Goal: Information Seeking & Learning: Get advice/opinions

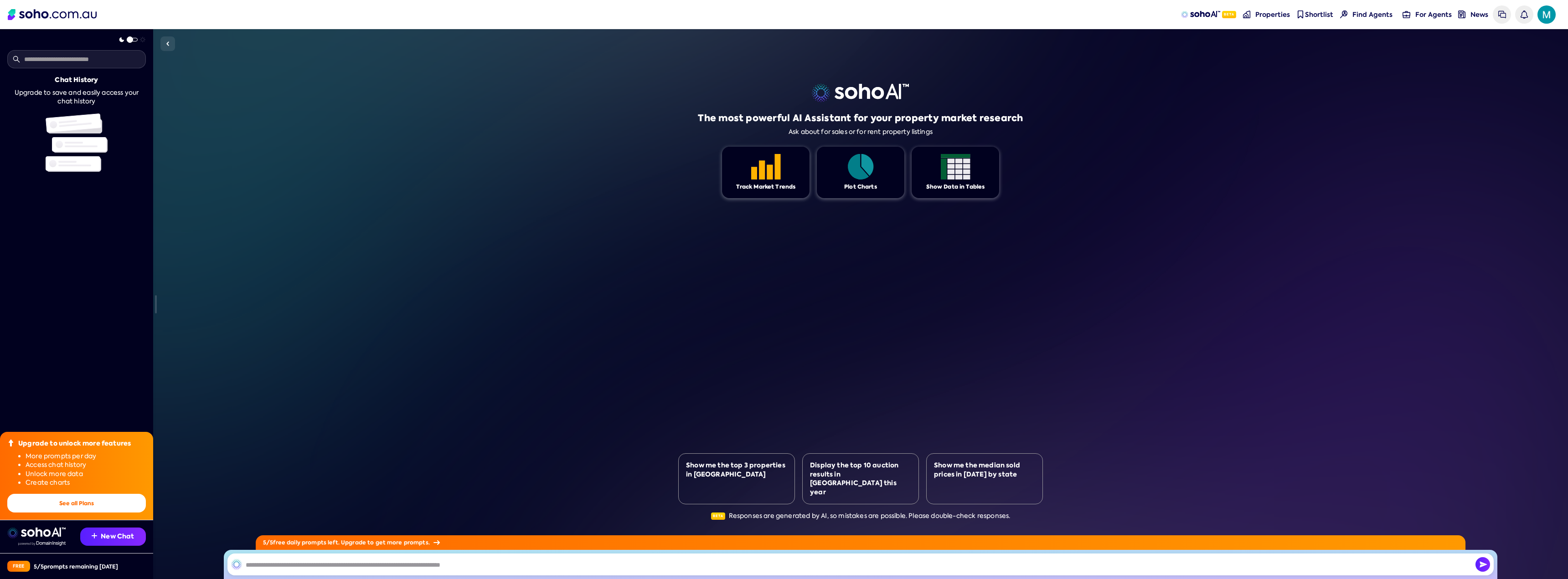
click at [323, 567] on input "text" at bounding box center [860, 564] width 1266 height 22
click at [331, 554] on input "text" at bounding box center [860, 564] width 1266 height 22
paste input "**********"
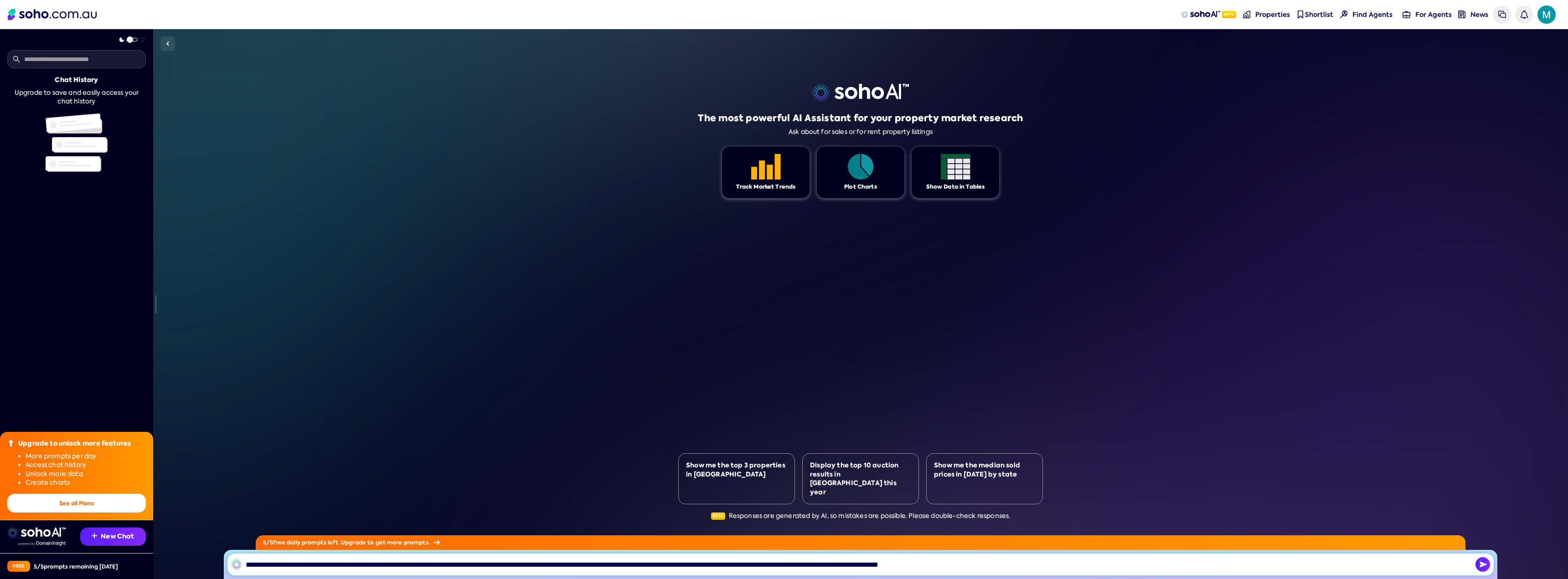
type input "**********"
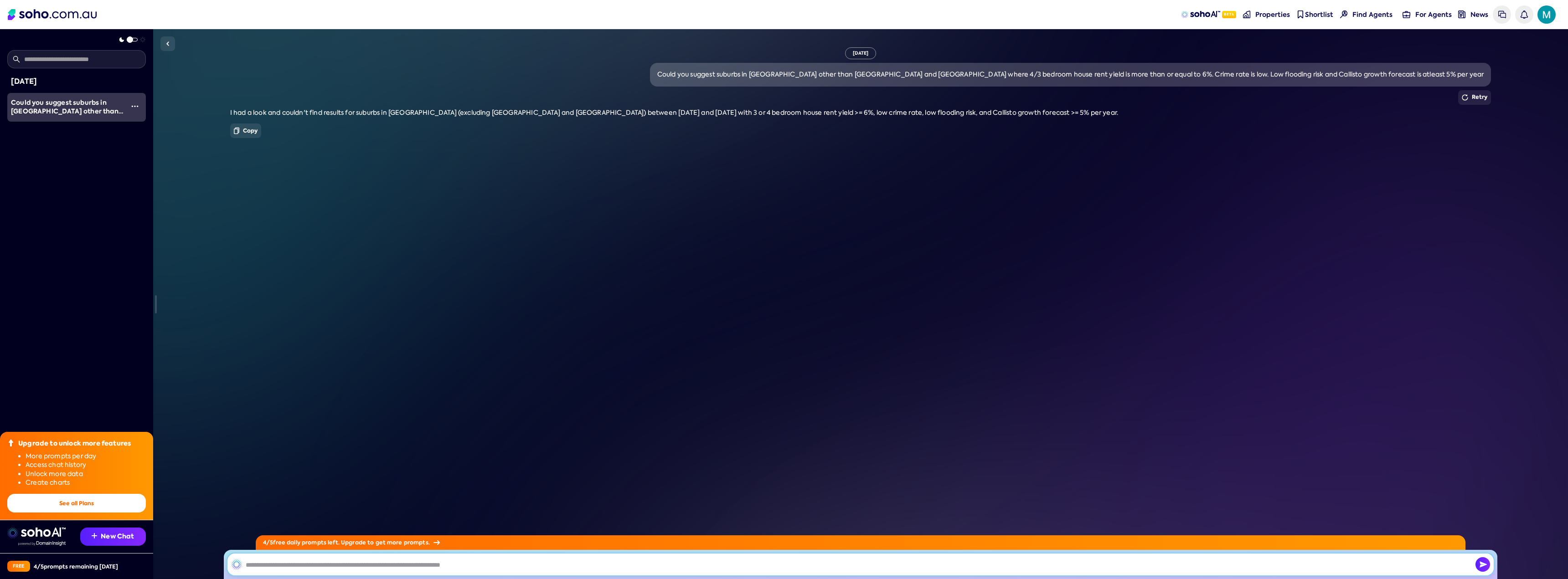
click at [442, 562] on input "text" at bounding box center [860, 564] width 1266 height 22
type input "**********"
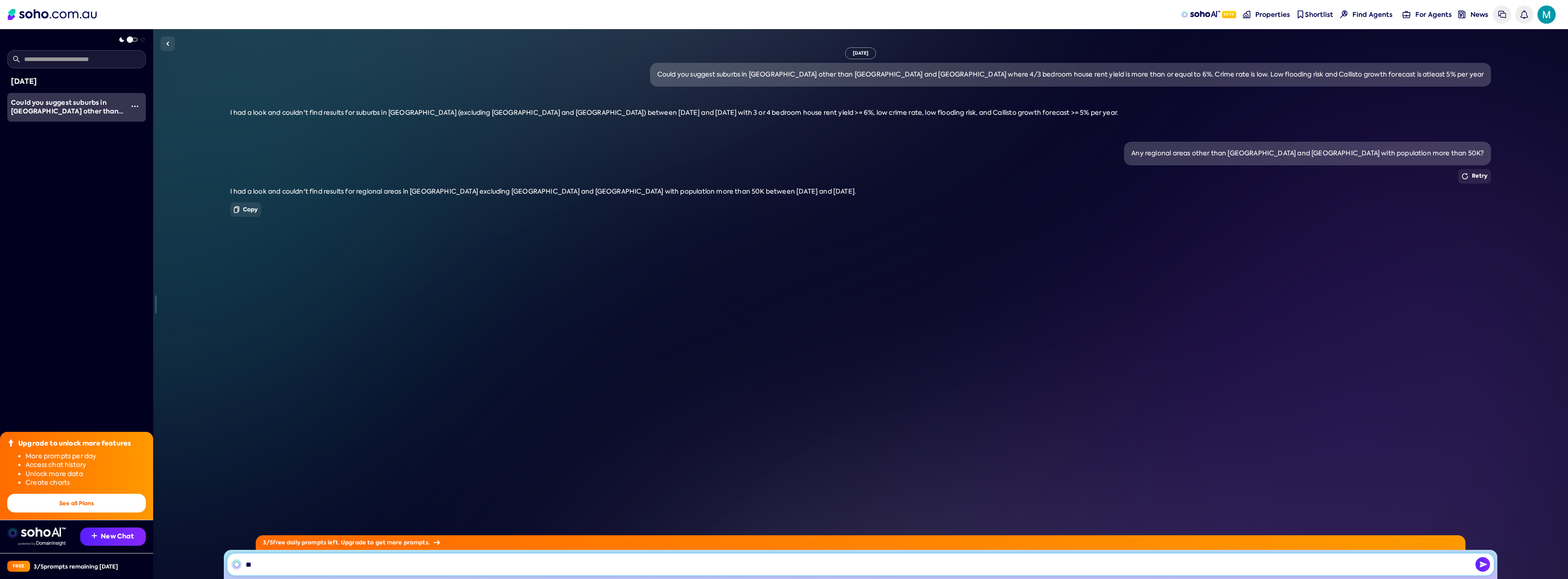
type input "*"
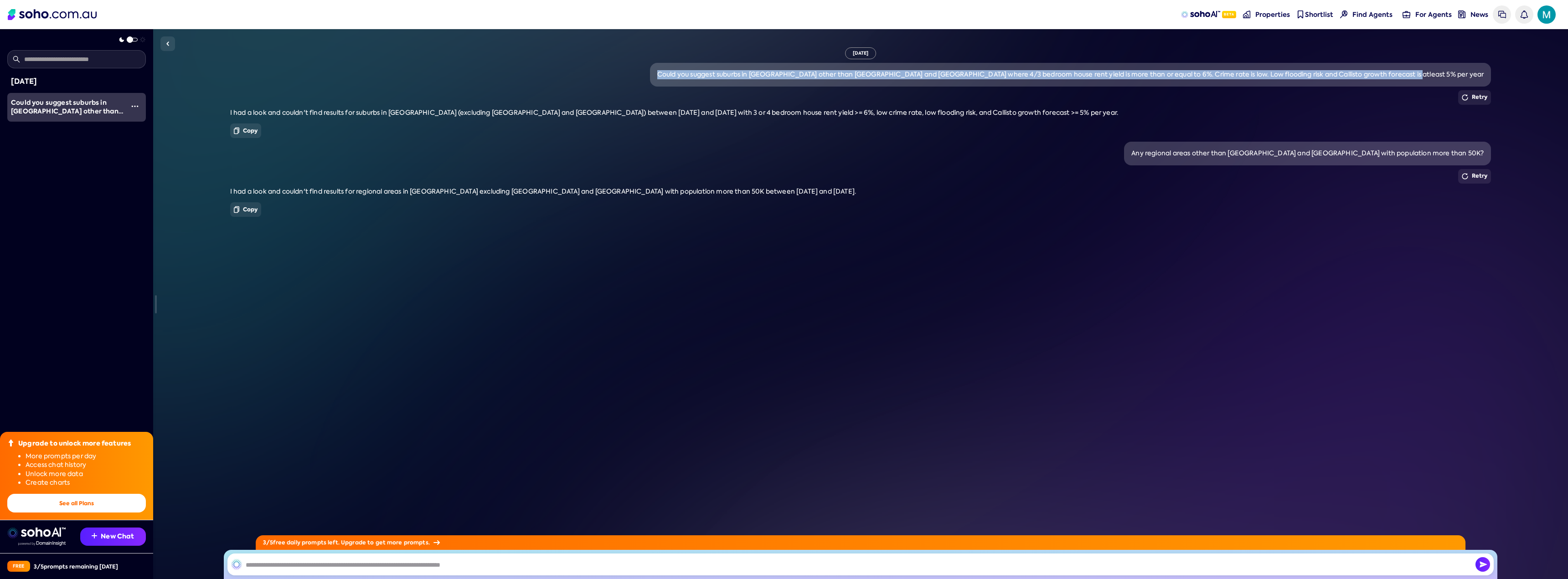
drag, startPoint x: 739, startPoint y: 72, endPoint x: 1484, endPoint y: 76, distance: 745.0
click at [1484, 76] on div "Could you suggest suburbs in [GEOGRAPHIC_DATA] other than [GEOGRAPHIC_DATA] and…" at bounding box center [1070, 75] width 827 height 9
copy div "Could you suggest suburbs in [GEOGRAPHIC_DATA] other than [GEOGRAPHIC_DATA] and…"
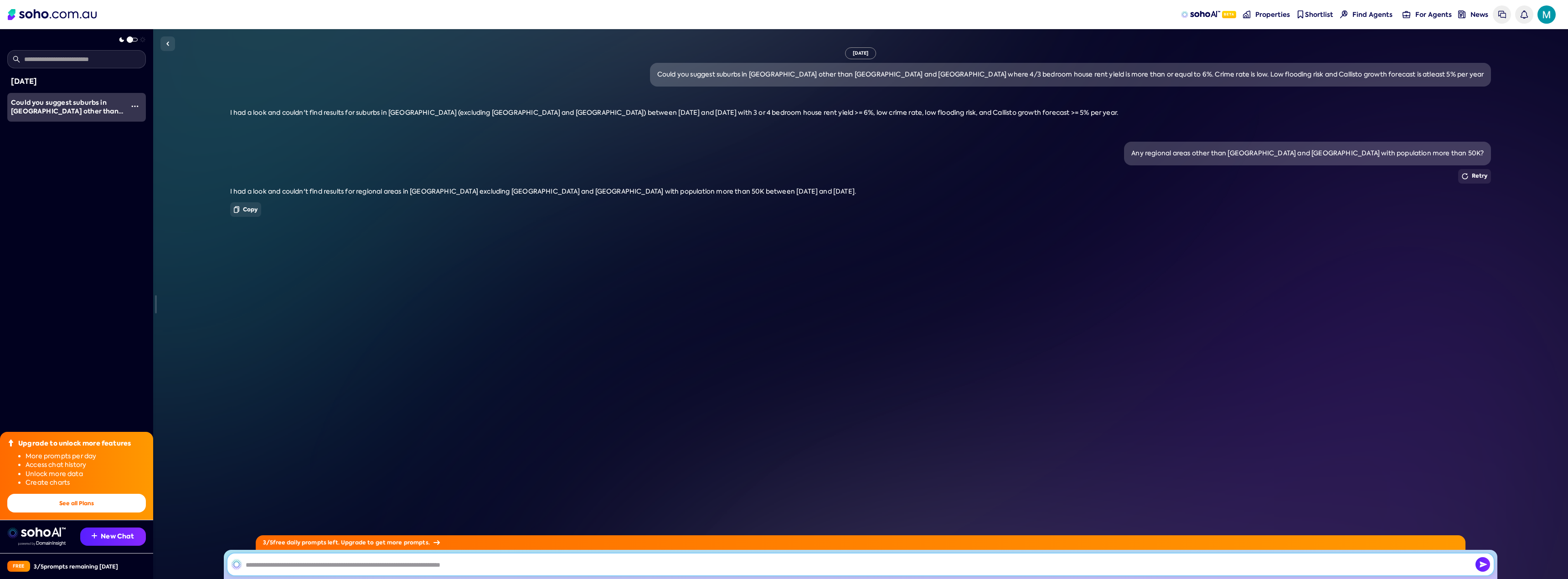
click at [486, 562] on input "text" at bounding box center [860, 564] width 1266 height 22
paste input "**********"
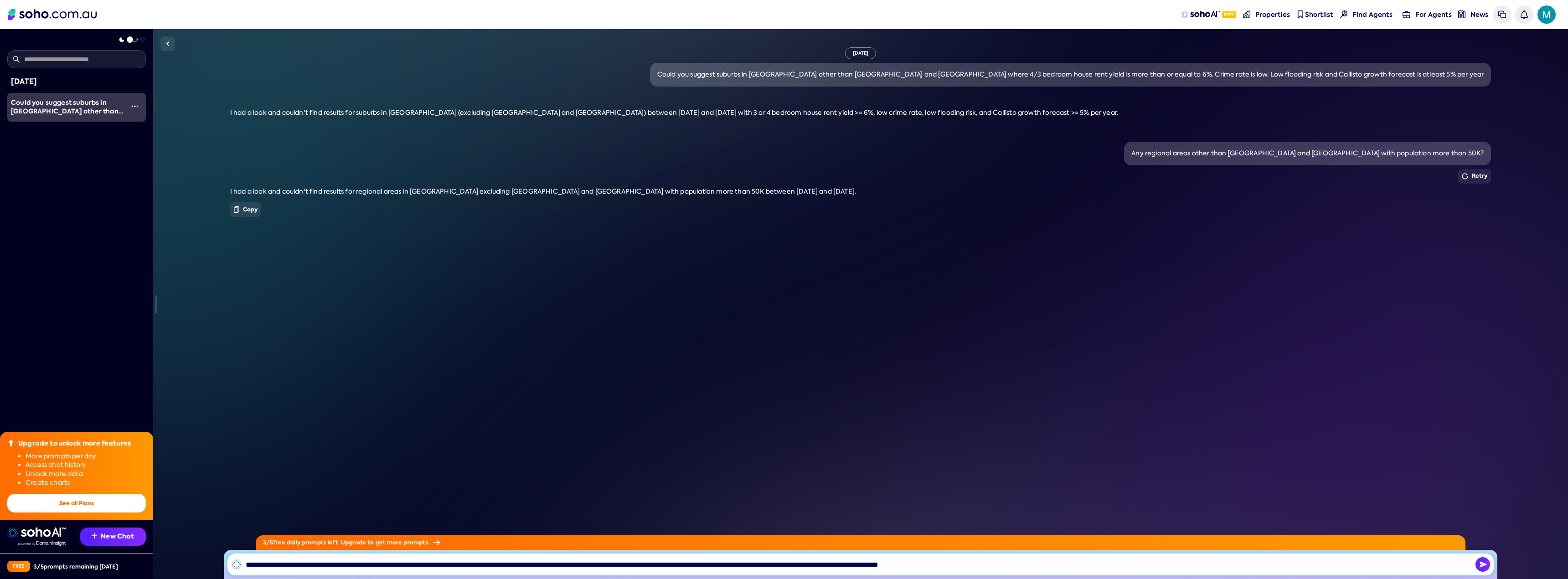
click at [761, 567] on input "**********" at bounding box center [860, 564] width 1266 height 22
type input "**********"
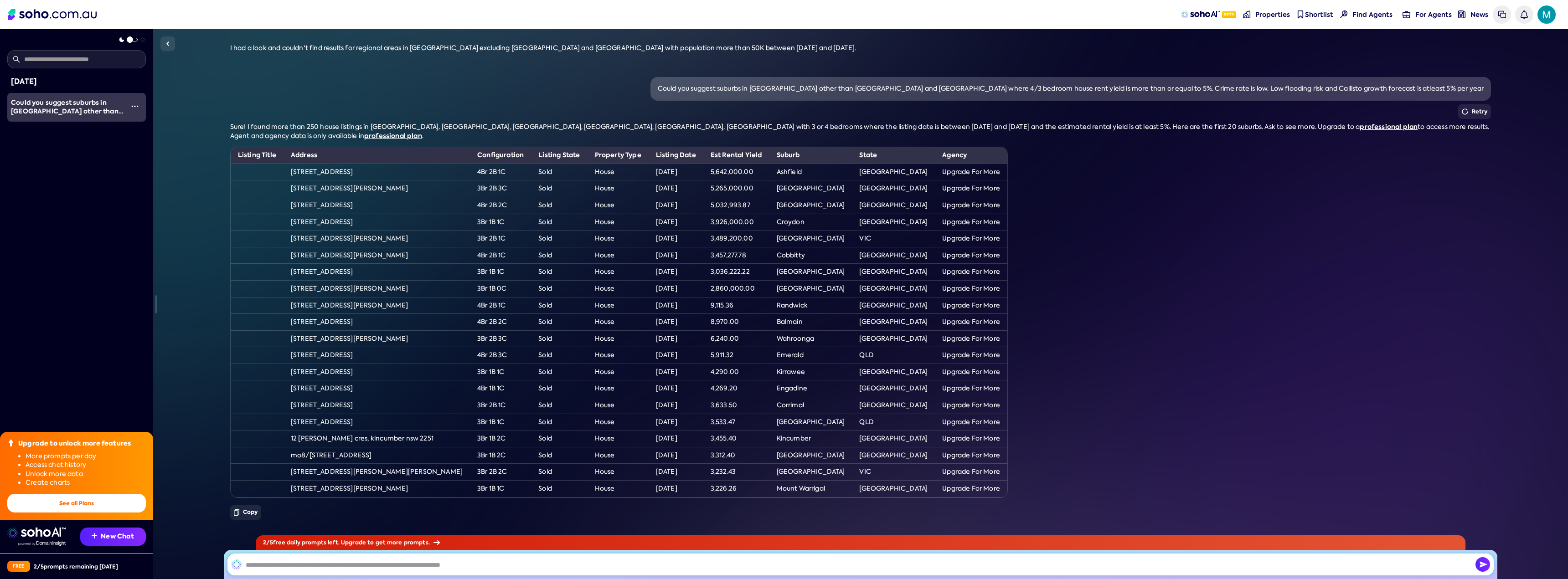
scroll to position [152, 0]
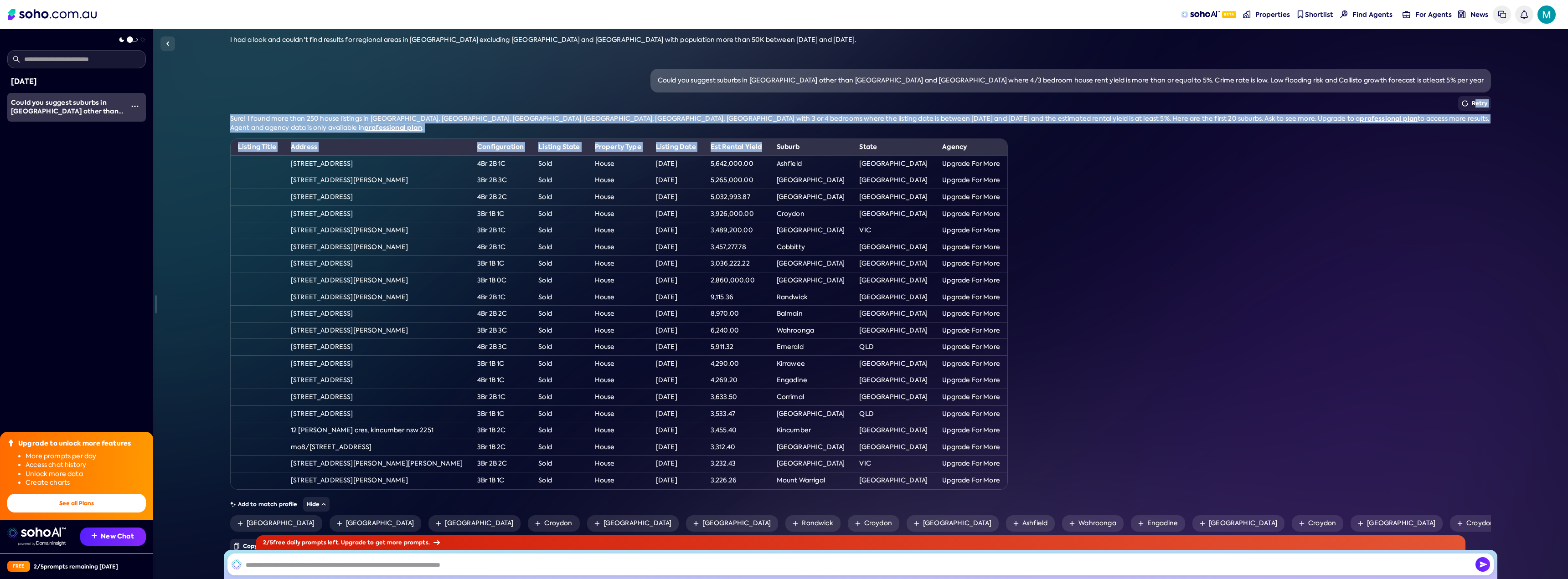
drag, startPoint x: 250, startPoint y: 110, endPoint x: 746, endPoint y: 130, distance: 496.4
click at [746, 130] on div "Could you suggest suburbs in [GEOGRAPHIC_DATA] other than [GEOGRAPHIC_DATA] and…" at bounding box center [861, 313] width 1261 height 488
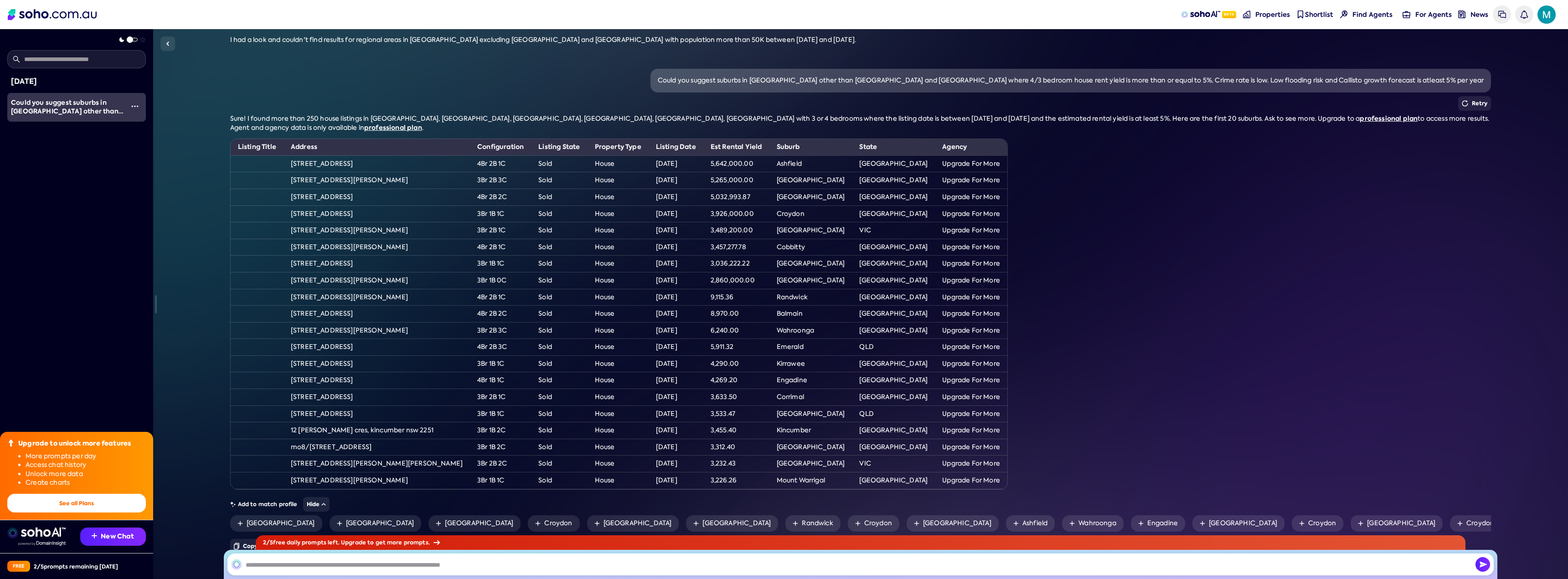
click at [619, 293] on td "House" at bounding box center [618, 298] width 61 height 17
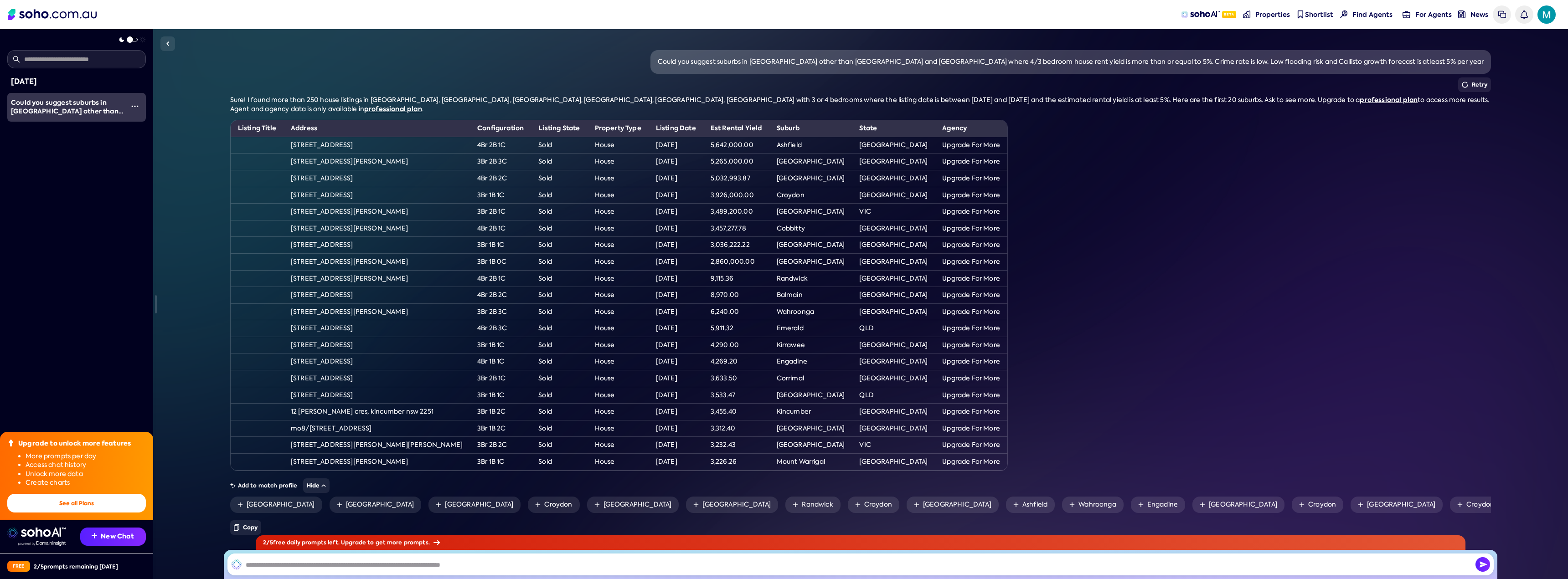
scroll to position [157, 0]
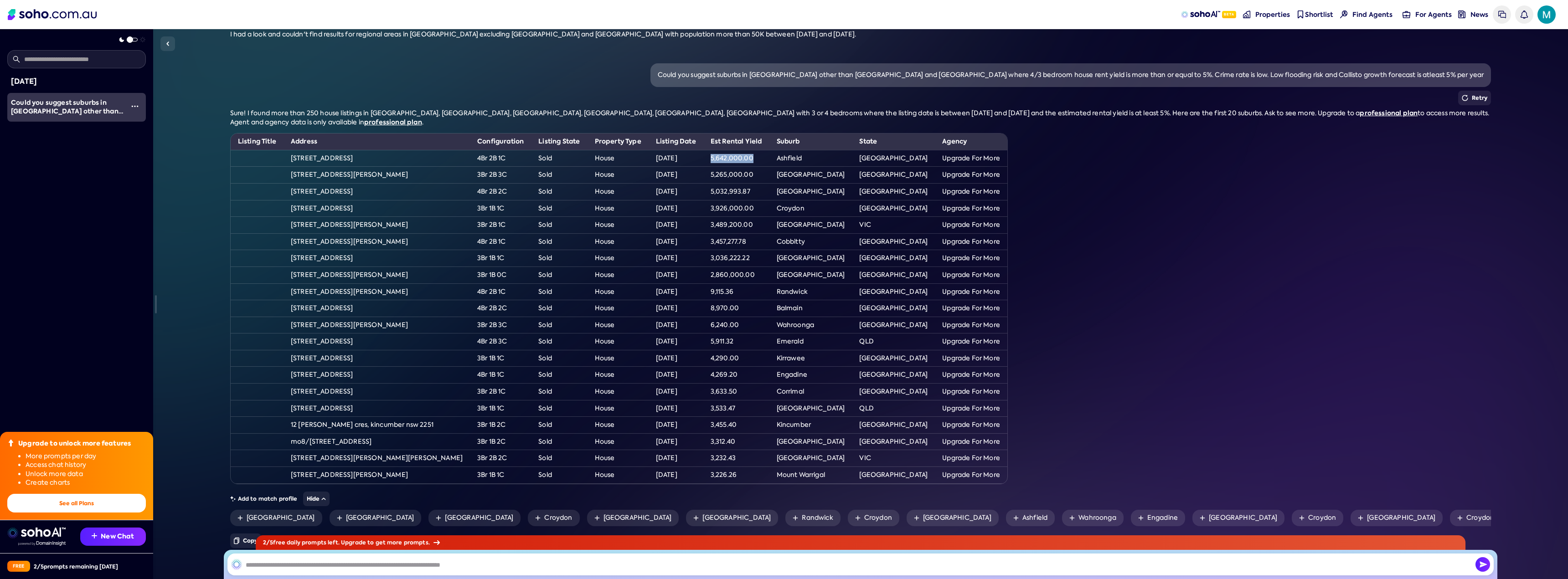
drag, startPoint x: 693, startPoint y: 151, endPoint x: 735, endPoint y: 149, distance: 42.0
click at [735, 150] on td "5,642,000.00" at bounding box center [736, 158] width 66 height 17
click at [728, 200] on td "3,926,000.00" at bounding box center [736, 208] width 66 height 17
click at [771, 150] on td "Ashfield" at bounding box center [810, 158] width 83 height 17
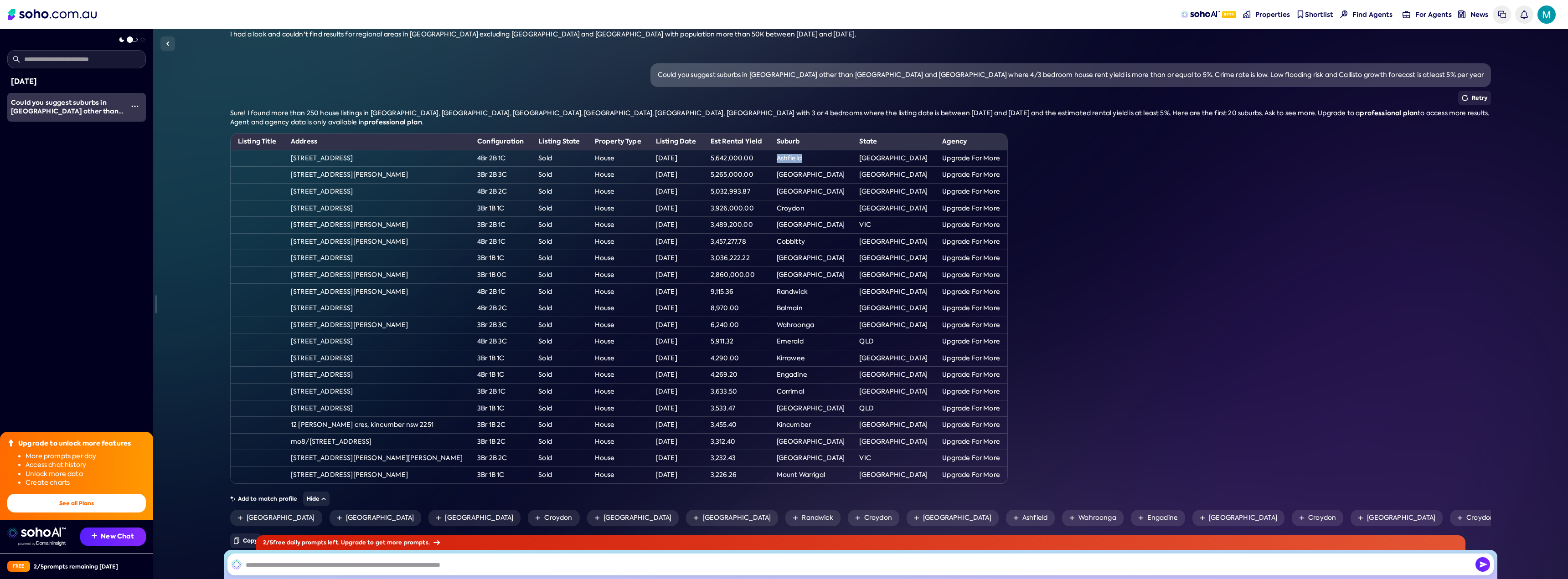
copy td "Ashfield"
click at [852, 200] on td "[GEOGRAPHIC_DATA]" at bounding box center [893, 208] width 83 height 17
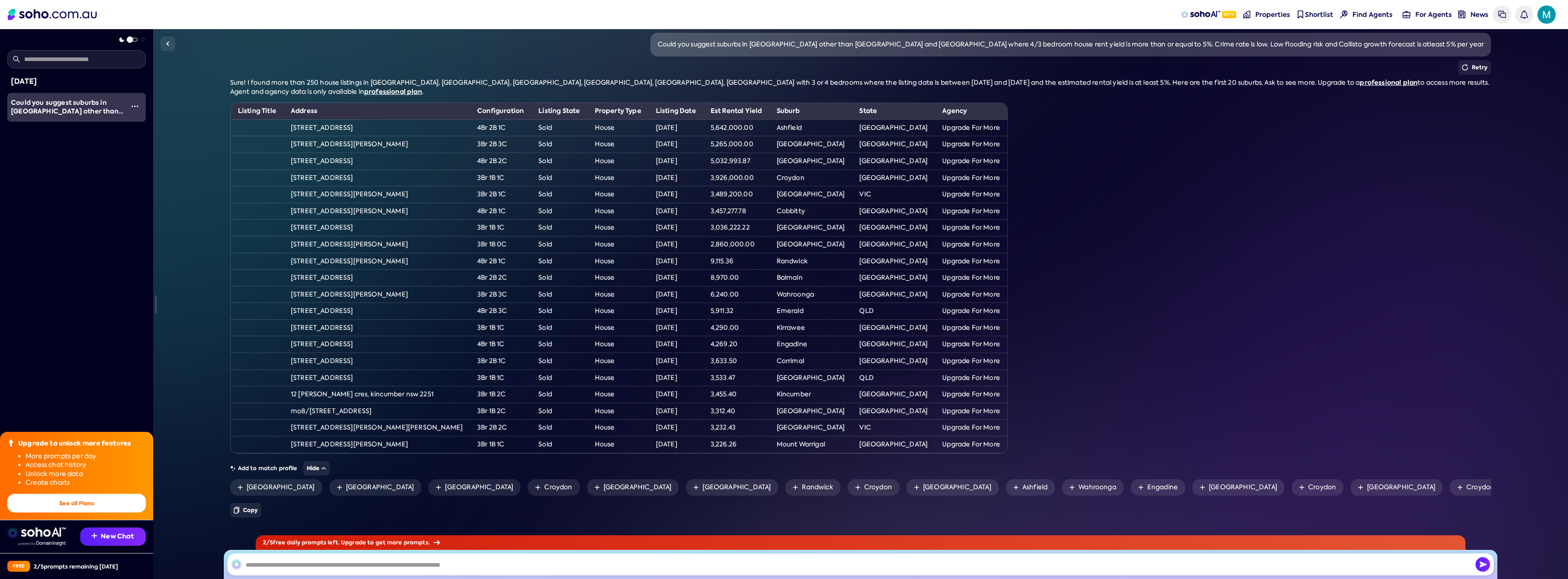
scroll to position [203, 0]
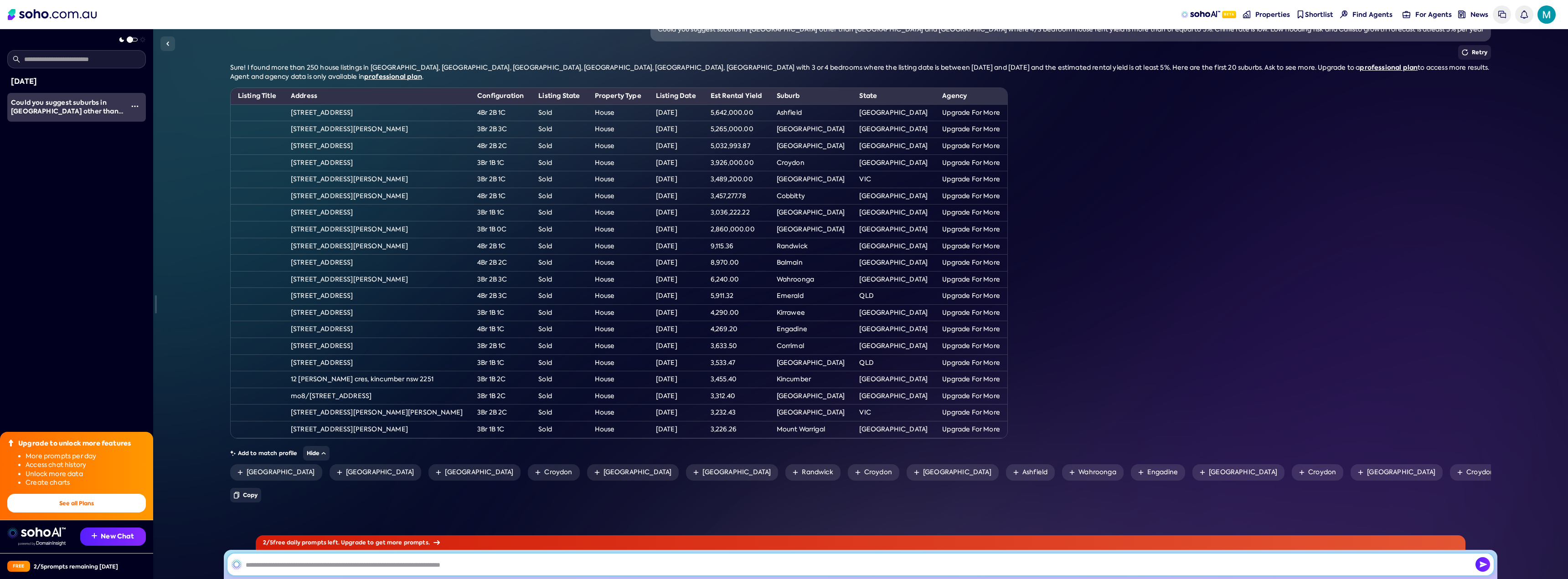
click at [376, 574] on input "text" at bounding box center [860, 564] width 1266 height 22
type input "**********"
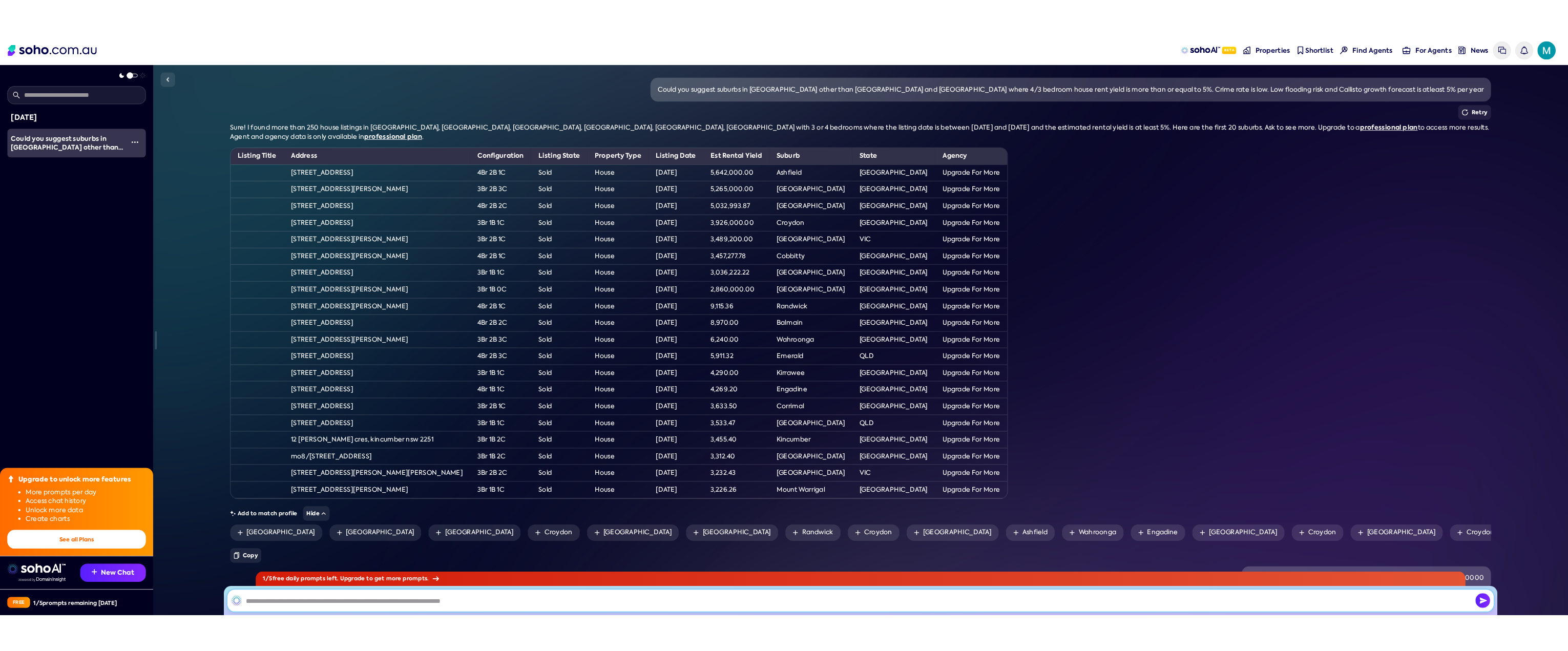
scroll to position [316, 0]
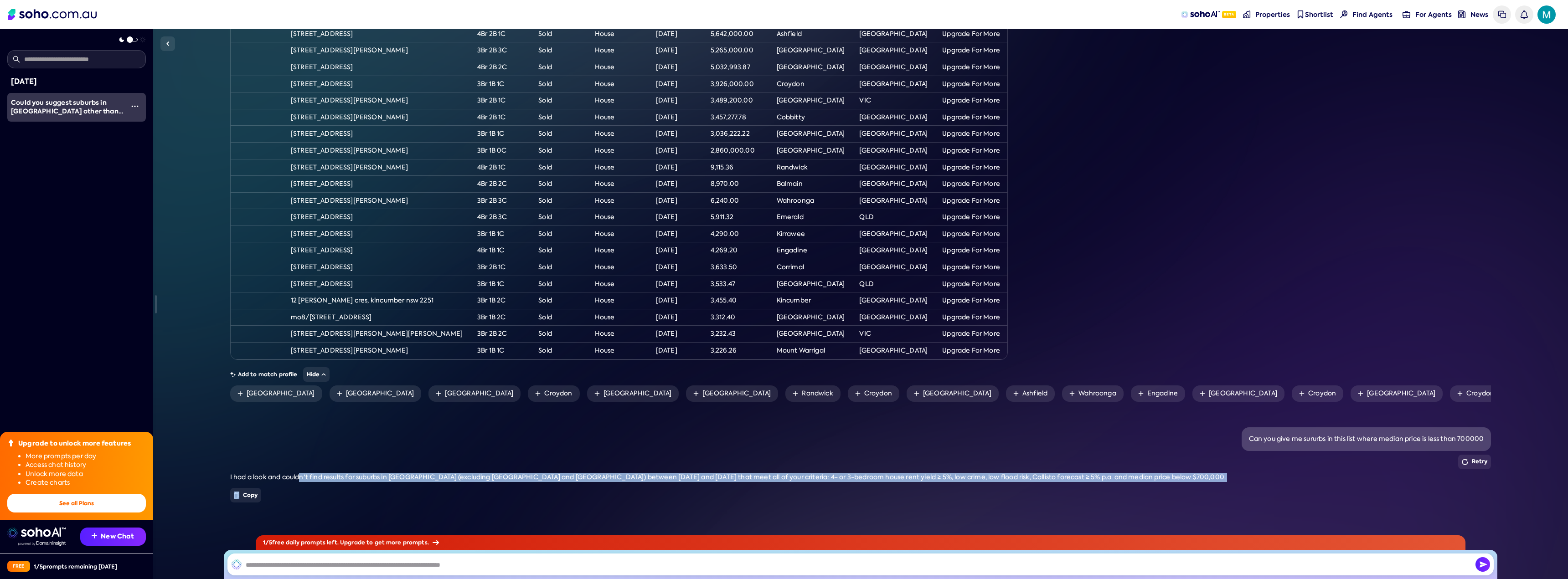
drag, startPoint x: 300, startPoint y: 473, endPoint x: 886, endPoint y: 483, distance: 586.1
click at [886, 483] on div "I had a look and couldn't find results for suburbs in [GEOGRAPHIC_DATA] (exclud…" at bounding box center [861, 490] width 1261 height 33
click at [879, 490] on div "Copy" at bounding box center [861, 495] width 1261 height 15
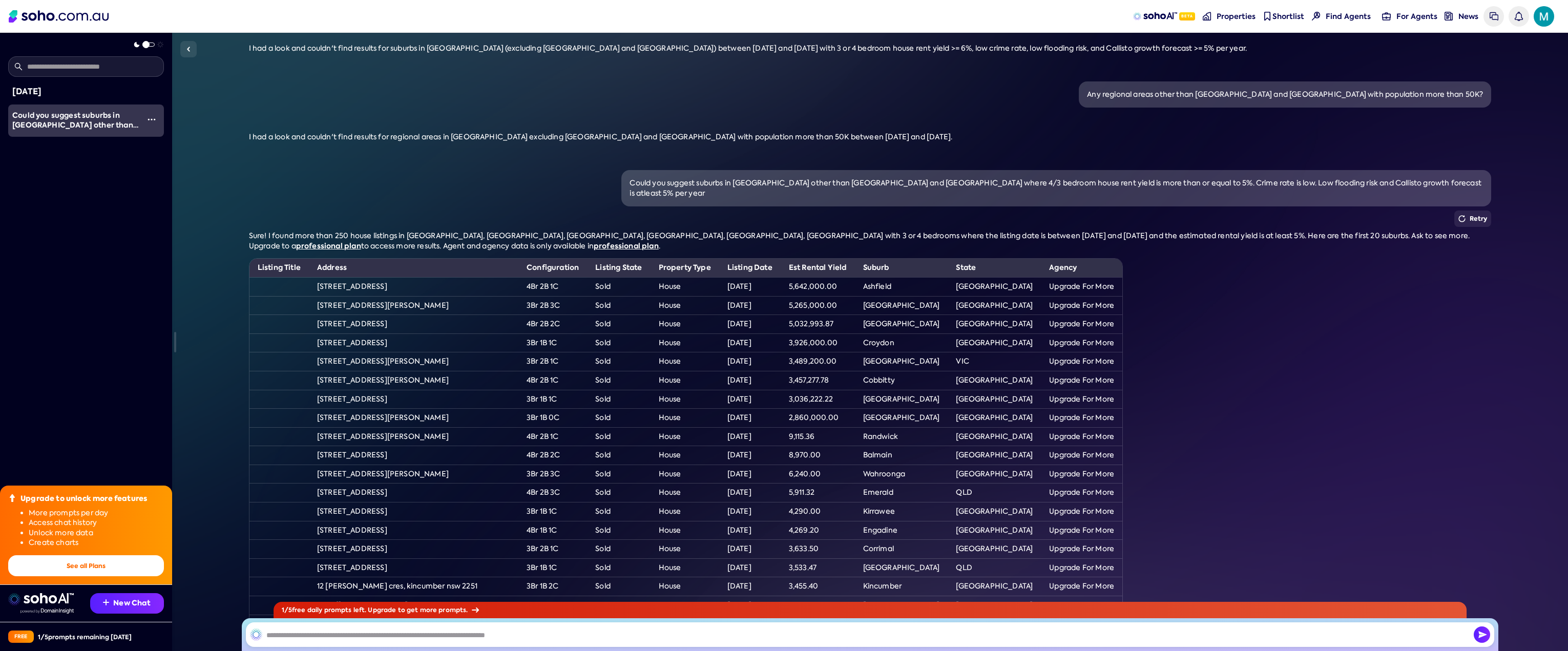
scroll to position [139, 0]
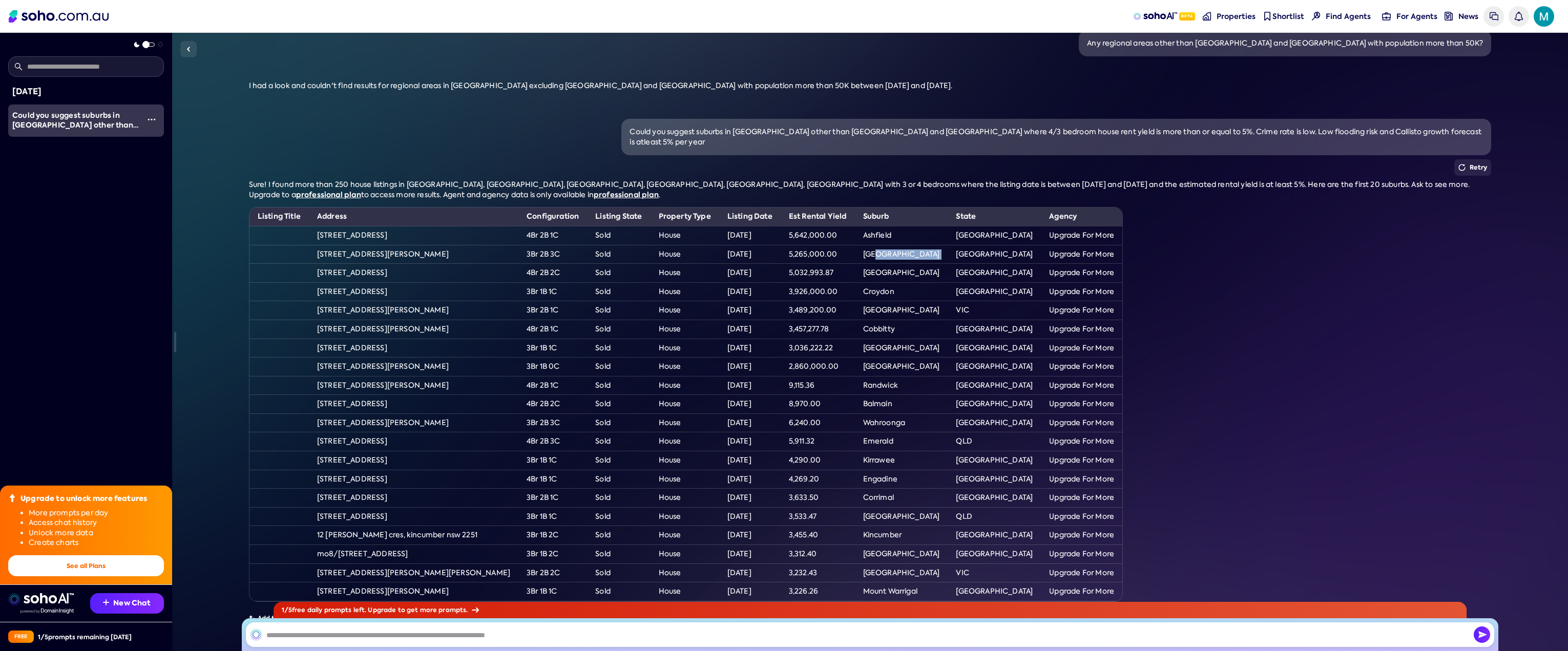
drag, startPoint x: 856, startPoint y: 233, endPoint x: 910, endPoint y: 237, distance: 54.1
click at [910, 245] on tr "[STREET_ADDRESS][PERSON_NAME] 2B 3C [GEOGRAPHIC_DATA] [DATE] 5,265,000.00 [GEOG…" at bounding box center [686, 255] width 873 height 19
drag, startPoint x: 877, startPoint y: 248, endPoint x: 883, endPoint y: 265, distance: 18.0
click at [932, 264] on tr "[STREET_ADDRESS] 2C [GEOGRAPHIC_DATA] [DATE] 5,032,993.87 [GEOGRAPHIC_DATA] [GE…" at bounding box center [686, 273] width 873 height 19
drag, startPoint x: 854, startPoint y: 266, endPoint x: 900, endPoint y: 287, distance: 50.6
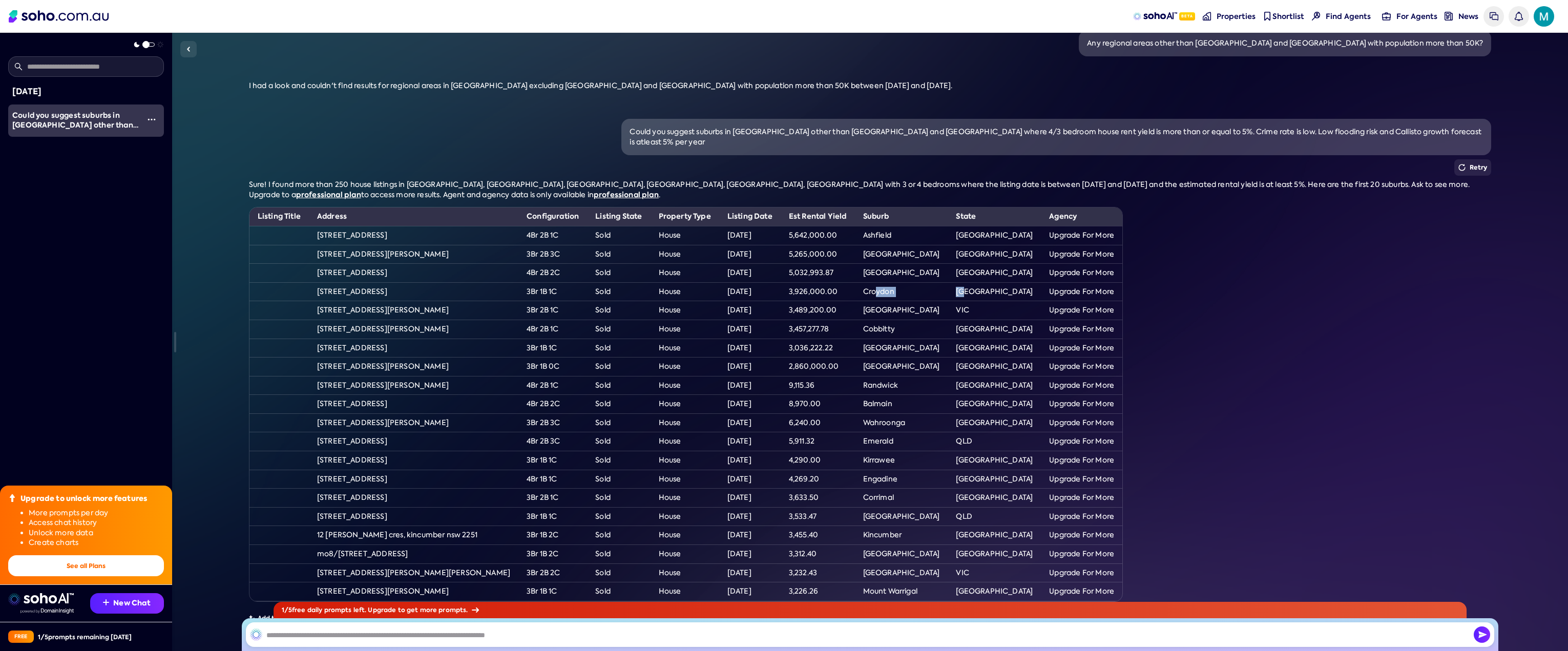
click at [923, 282] on tr "[STREET_ADDRESS] 1C [GEOGRAPHIC_DATA] [DATE] 3,926,000.00 [GEOGRAPHIC_DATA] [GE…" at bounding box center [686, 291] width 873 height 19
drag, startPoint x: 865, startPoint y: 312, endPoint x: 890, endPoint y: 332, distance: 32.0
click at [894, 320] on td "Cobbitty" at bounding box center [901, 329] width 93 height 19
drag, startPoint x: 862, startPoint y: 363, endPoint x: 887, endPoint y: 367, distance: 25.3
click at [887, 376] on td "Randwick" at bounding box center [901, 385] width 93 height 19
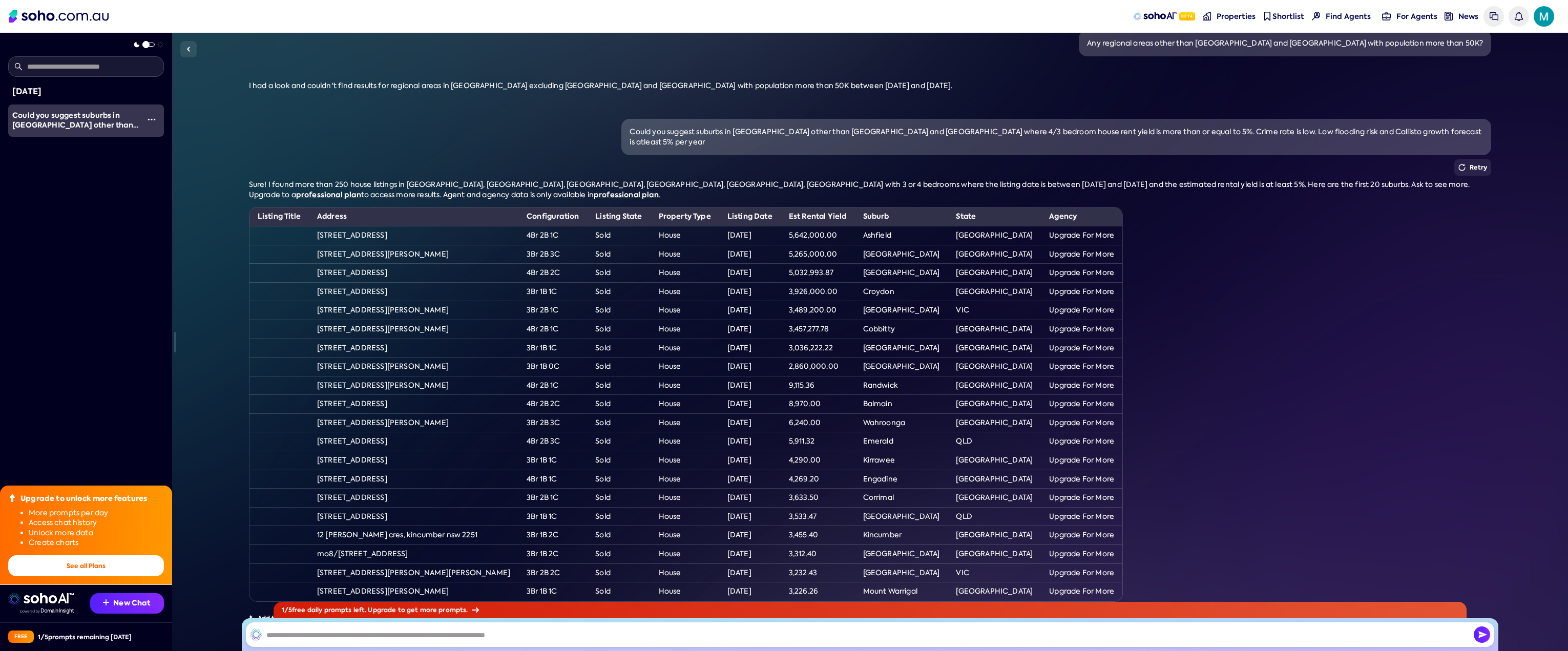
click at [872, 414] on td "Wahroonga" at bounding box center [901, 423] width 93 height 19
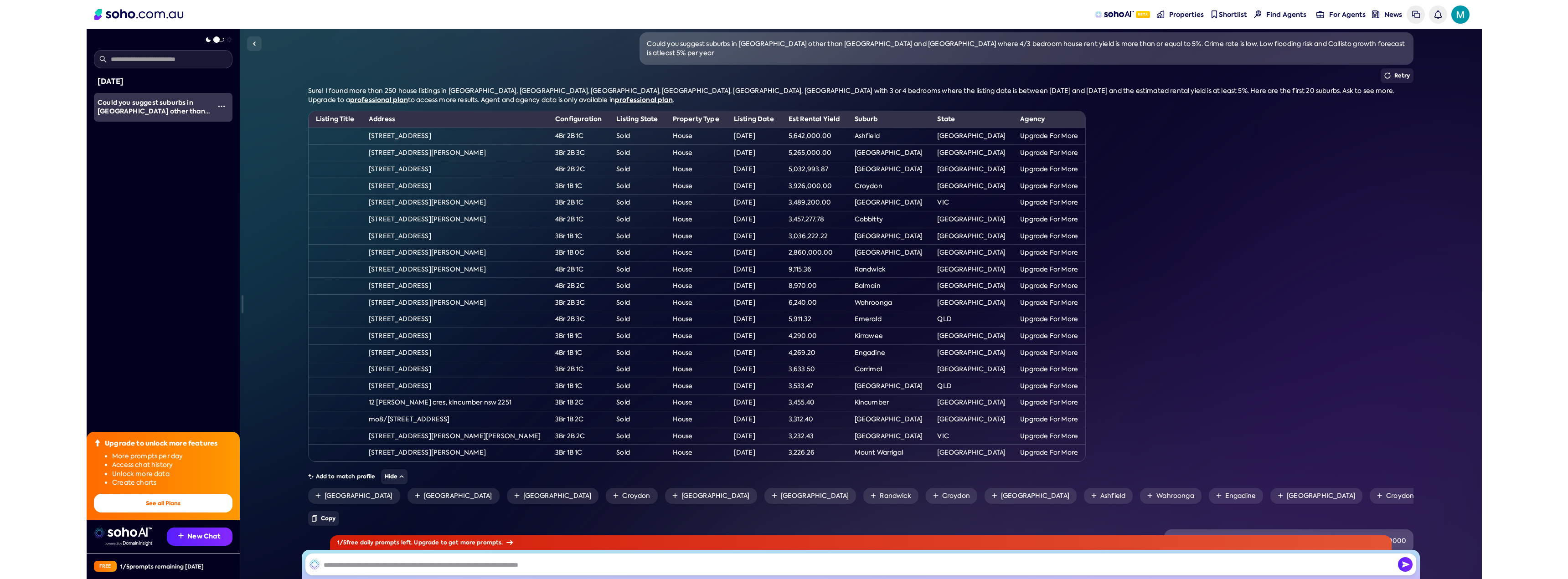
scroll to position [307, 0]
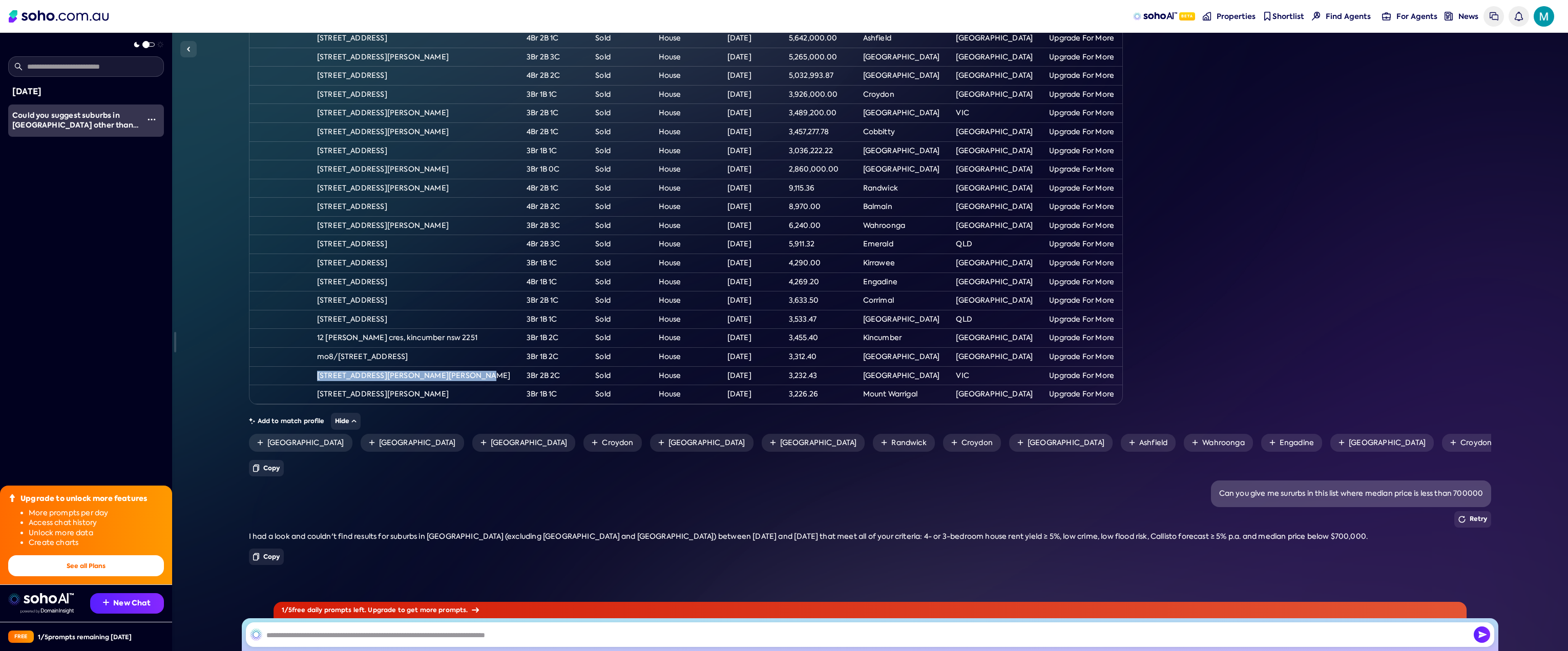
drag, startPoint x: 316, startPoint y: 348, endPoint x: 448, endPoint y: 345, distance: 132.0
click at [448, 367] on td "[STREET_ADDRESS][PERSON_NAME][PERSON_NAME]" at bounding box center [414, 376] width 210 height 19
copy td "[STREET_ADDRESS][PERSON_NAME][PERSON_NAME]"
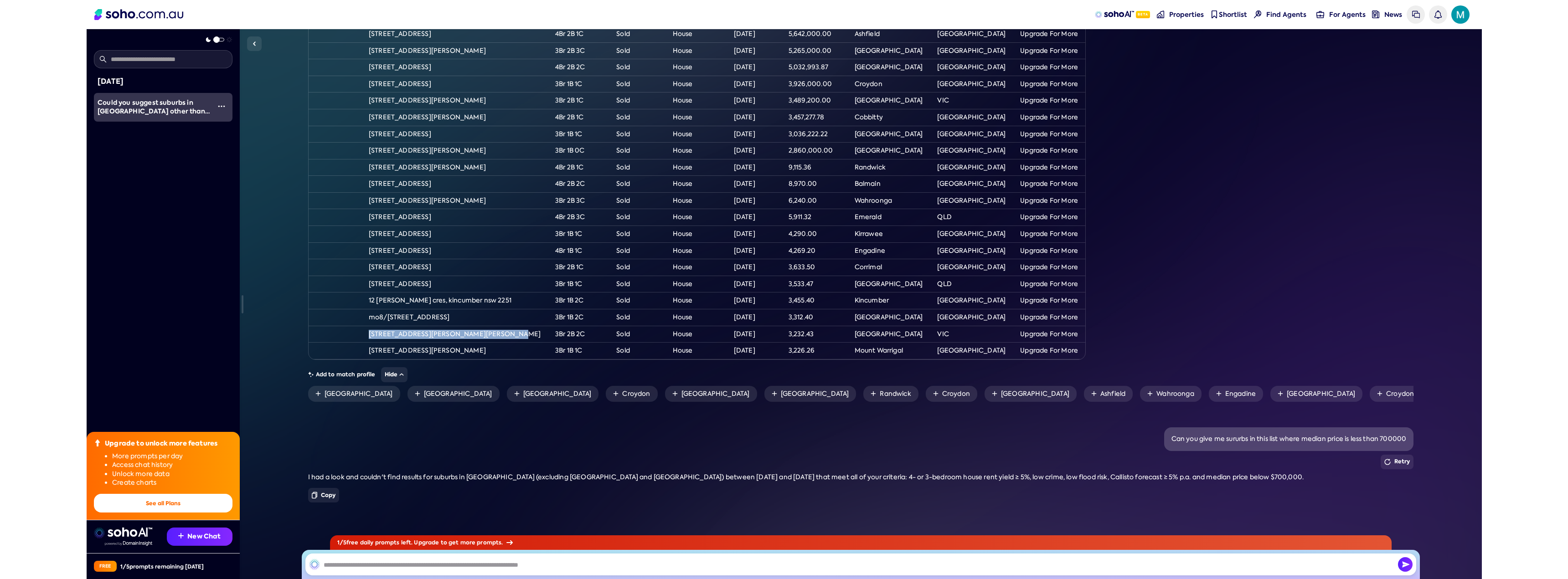
scroll to position [281, 0]
